Goal: Transaction & Acquisition: Purchase product/service

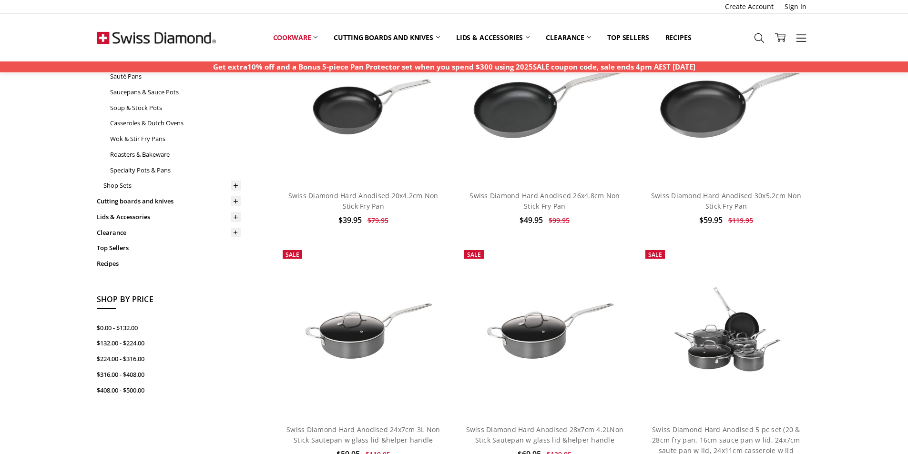
scroll to position [95, 0]
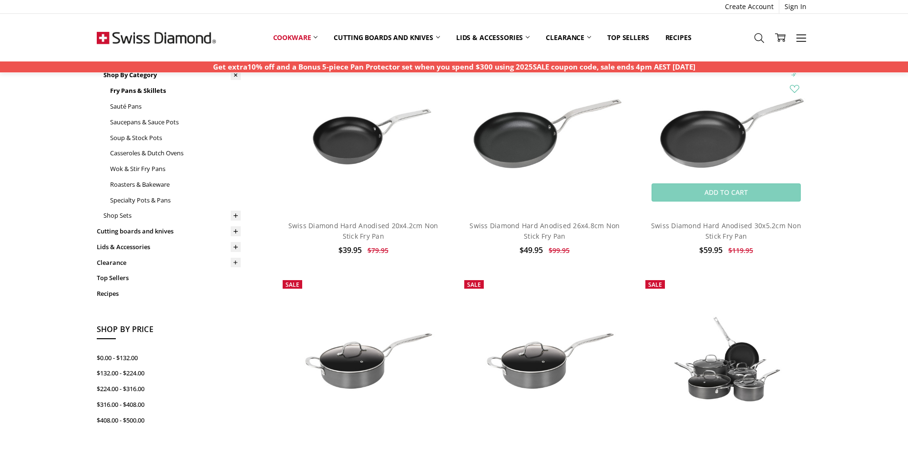
click at [701, 152] on img at bounding box center [725, 127] width 171 height 114
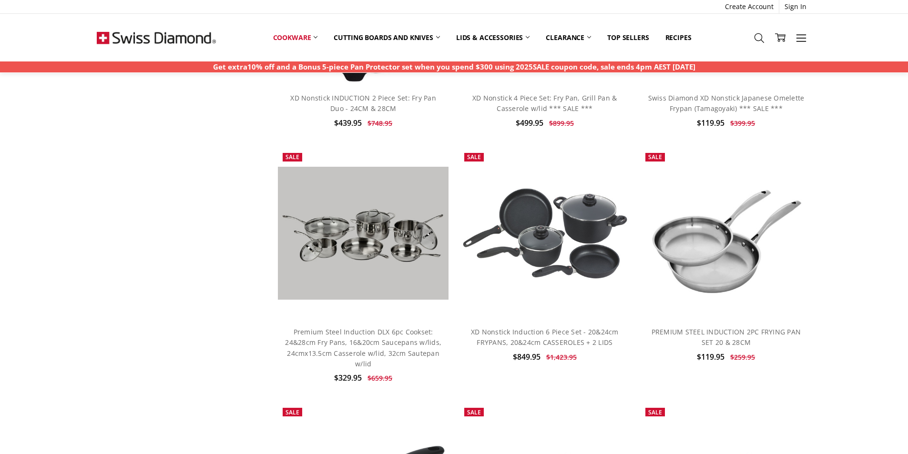
scroll to position [1382, 0]
